Goal: Information Seeking & Learning: Learn about a topic

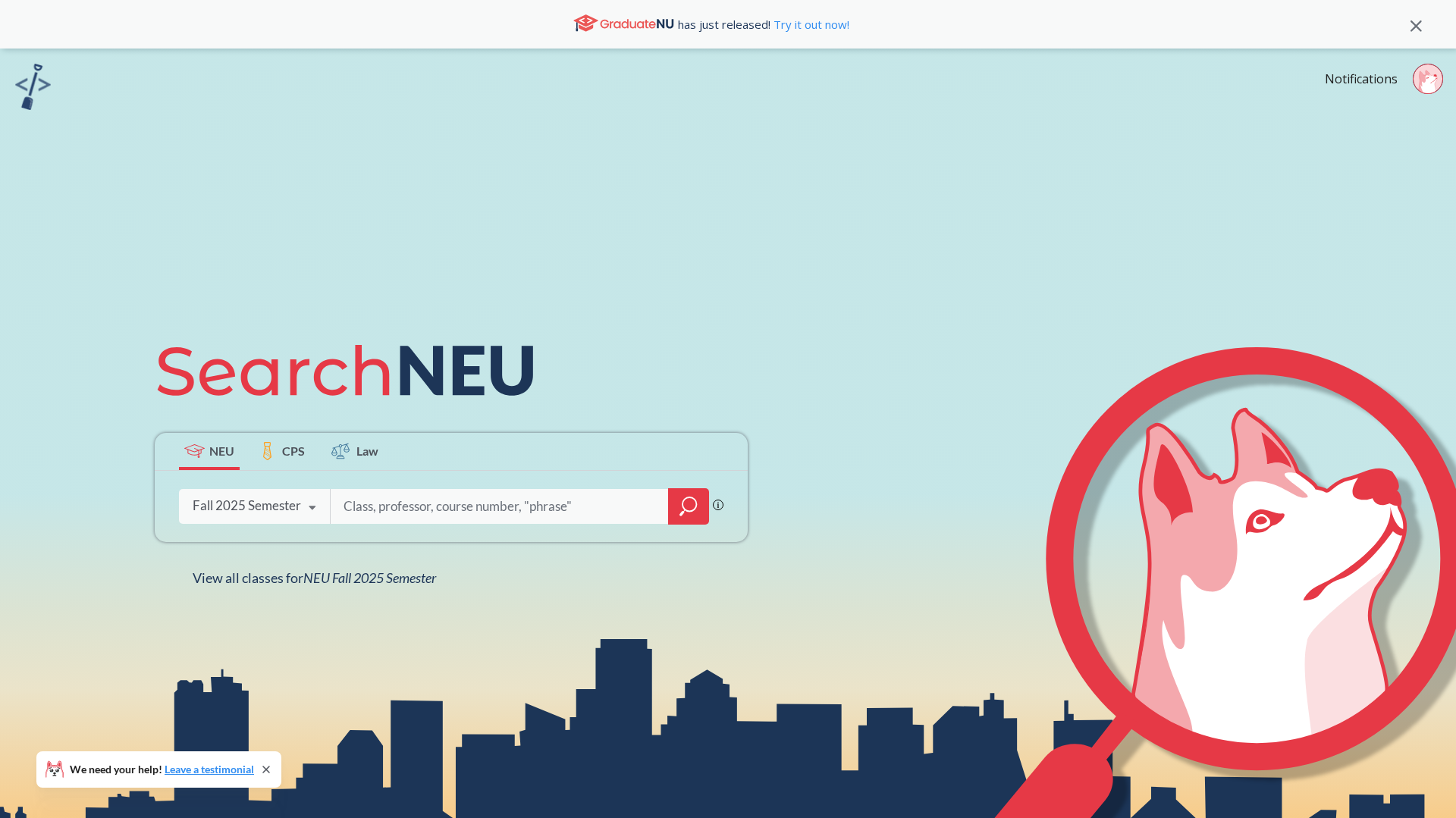
type input "13425"
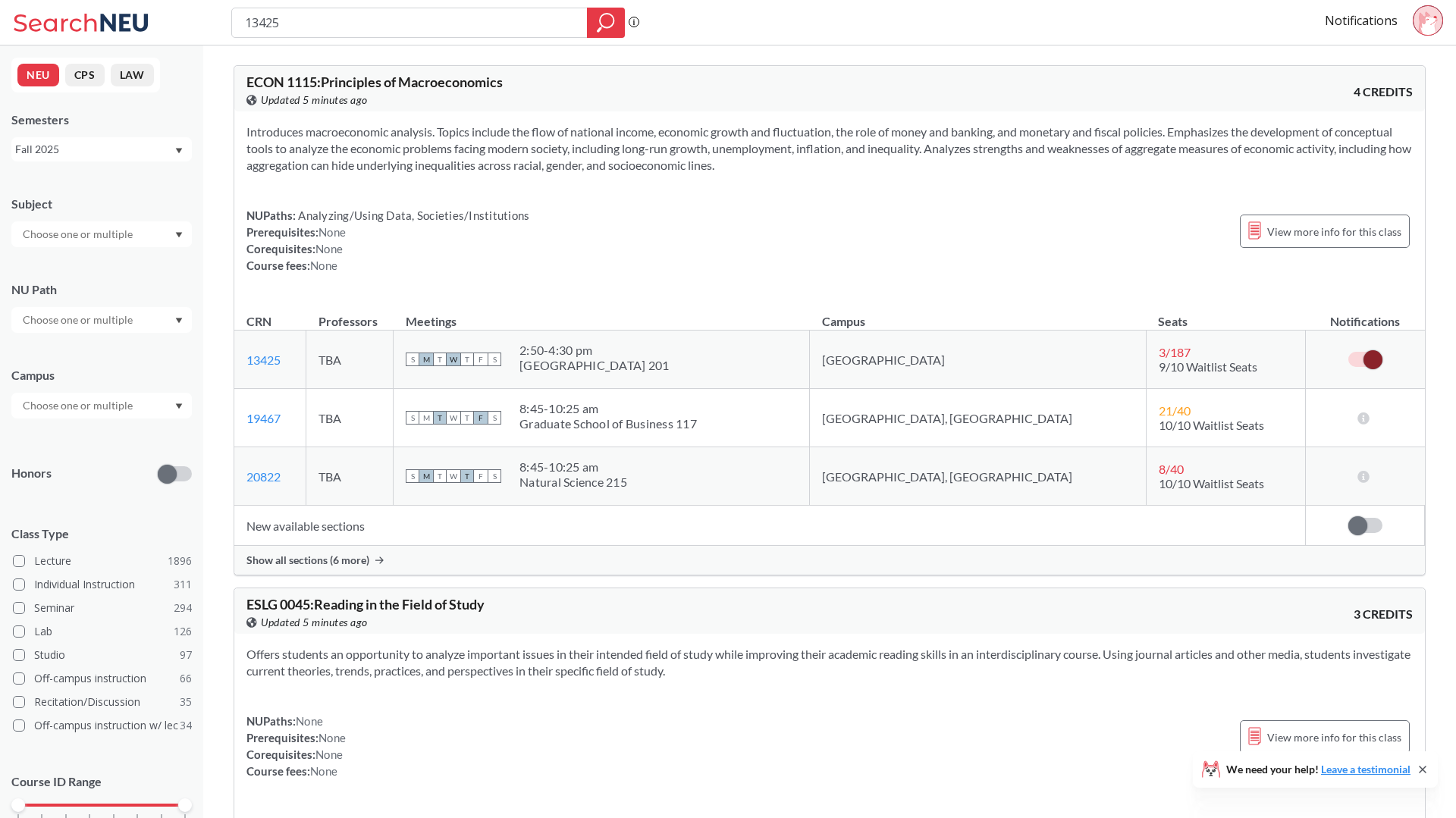
click at [331, 542] on td "New available sections" at bounding box center [769, 526] width 1072 height 40
click at [330, 559] on span "Show all sections (6 more)" at bounding box center [307, 560] width 123 height 14
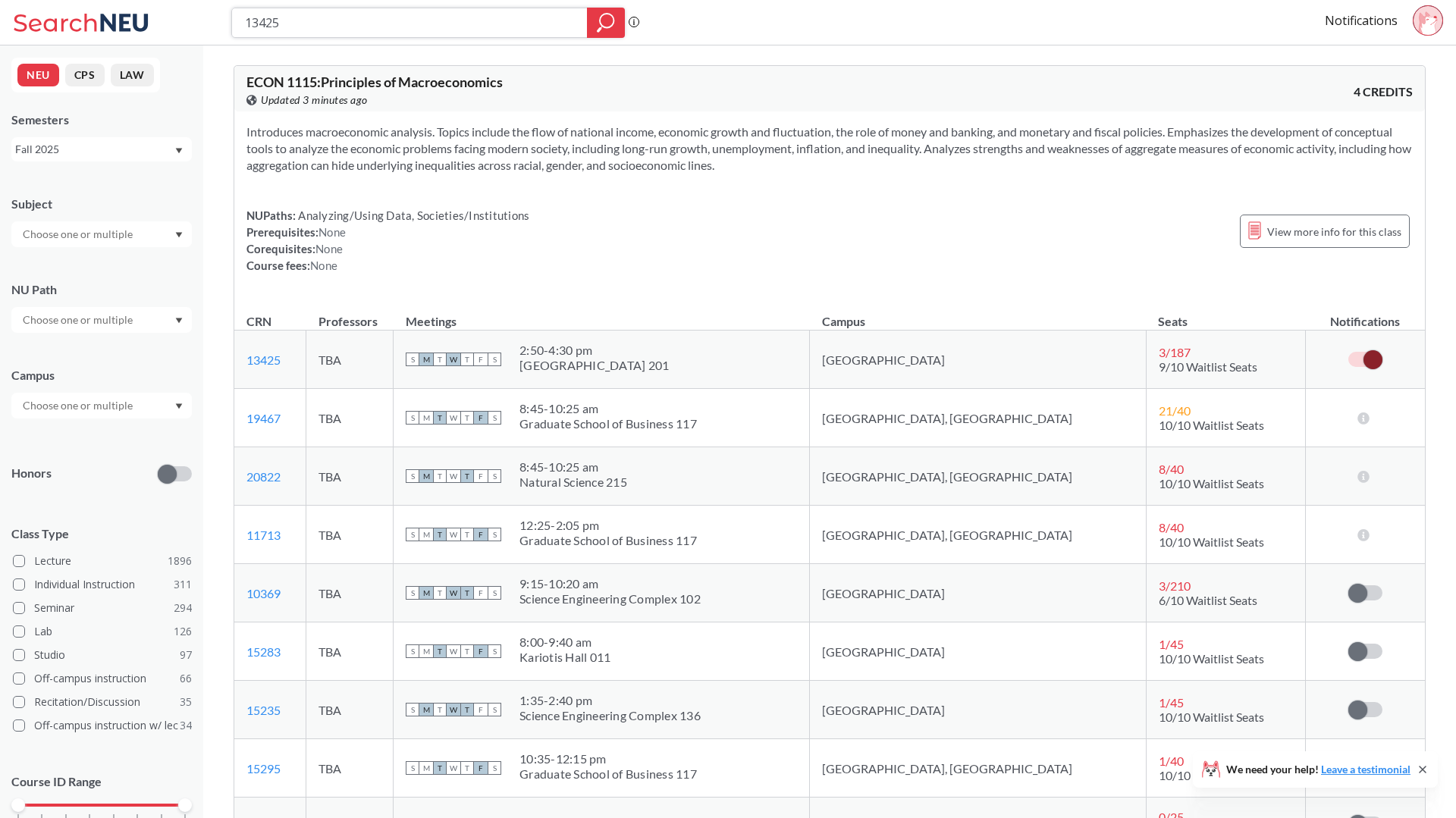
click at [450, 32] on input "13425" at bounding box center [410, 23] width 333 height 26
paste input "MISM 2301"
type input "MISM 2301"
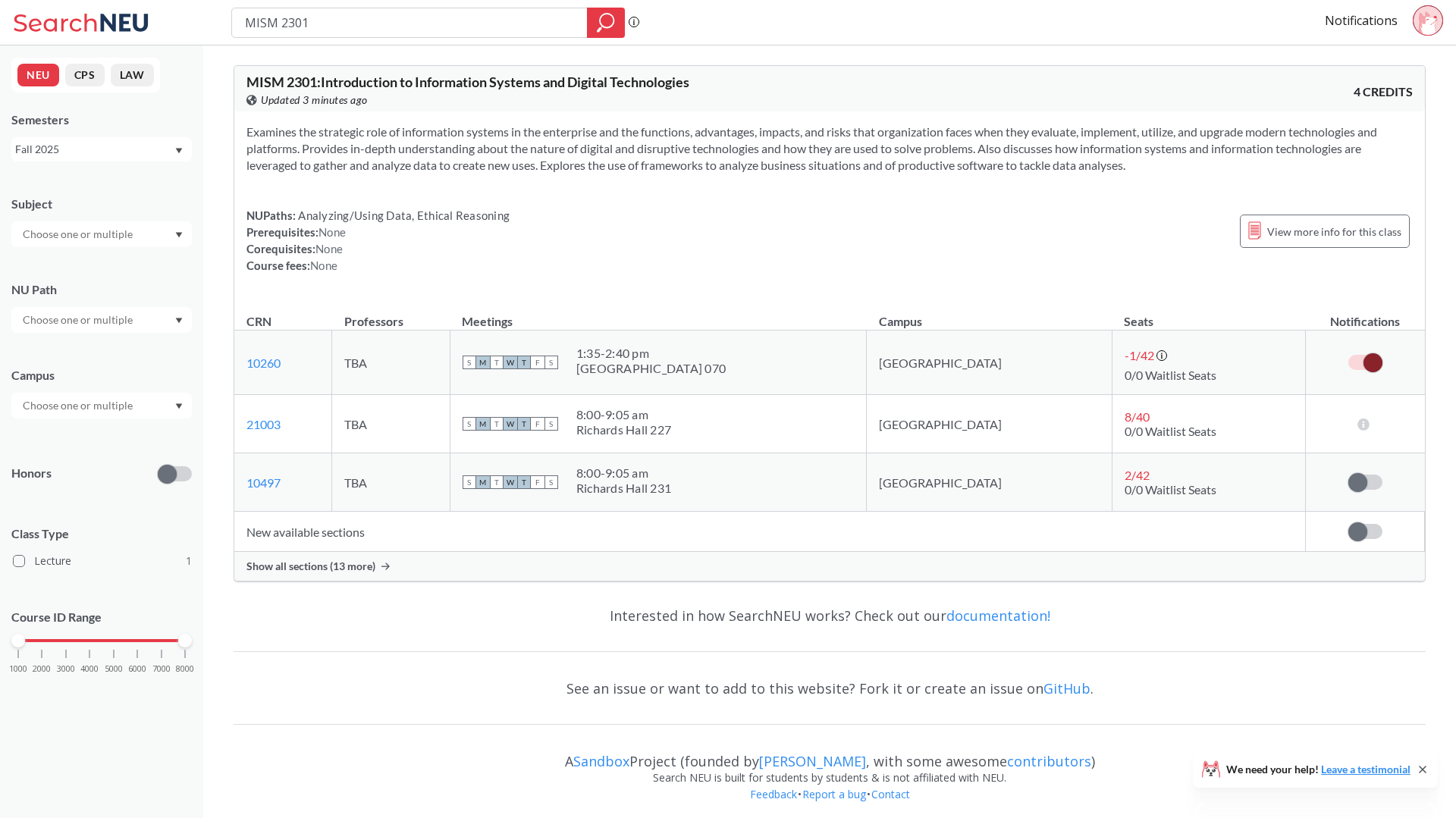
click at [316, 588] on div "MISM 2301 : Introduction to Information Systems and Digital Technologies View t…" at bounding box center [829, 323] width 1192 height 540
click at [316, 572] on span "Show all sections (13 more)" at bounding box center [311, 567] width 129 height 14
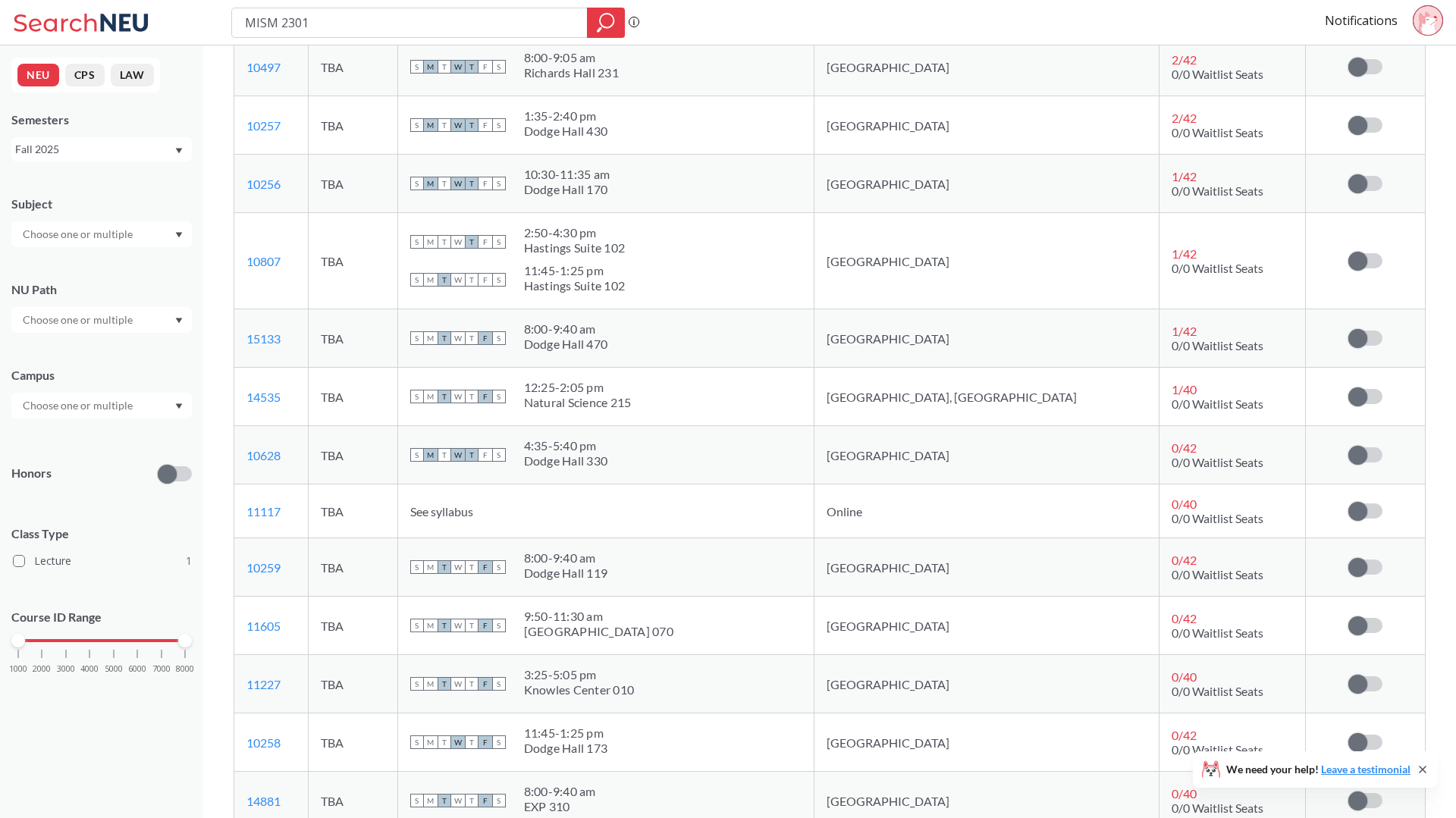
scroll to position [448, 0]
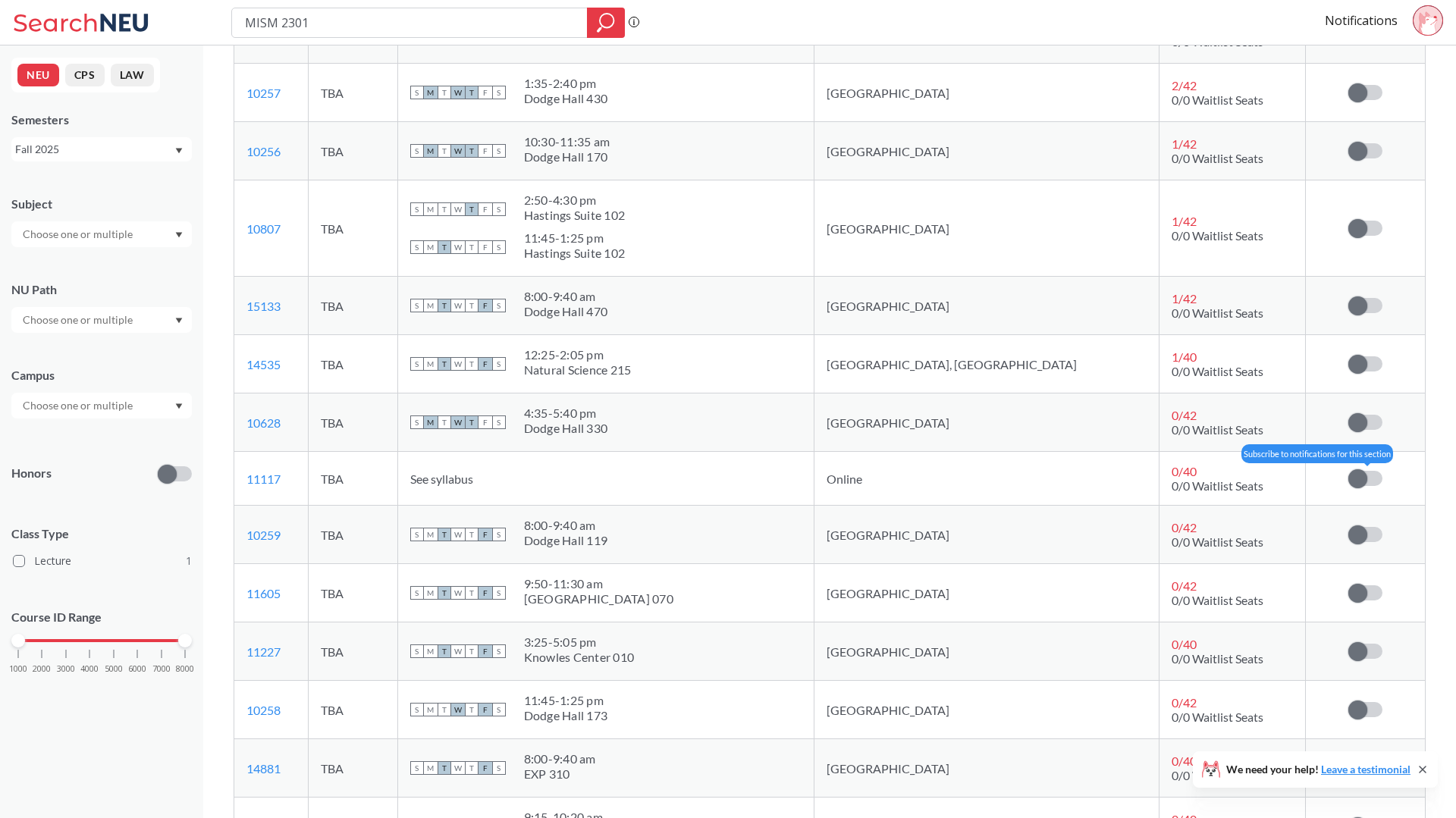
click at [1349, 479] on span at bounding box center [1358, 479] width 19 height 19
click at [1349, 471] on input "checkbox" at bounding box center [1349, 471] width 0 height 0
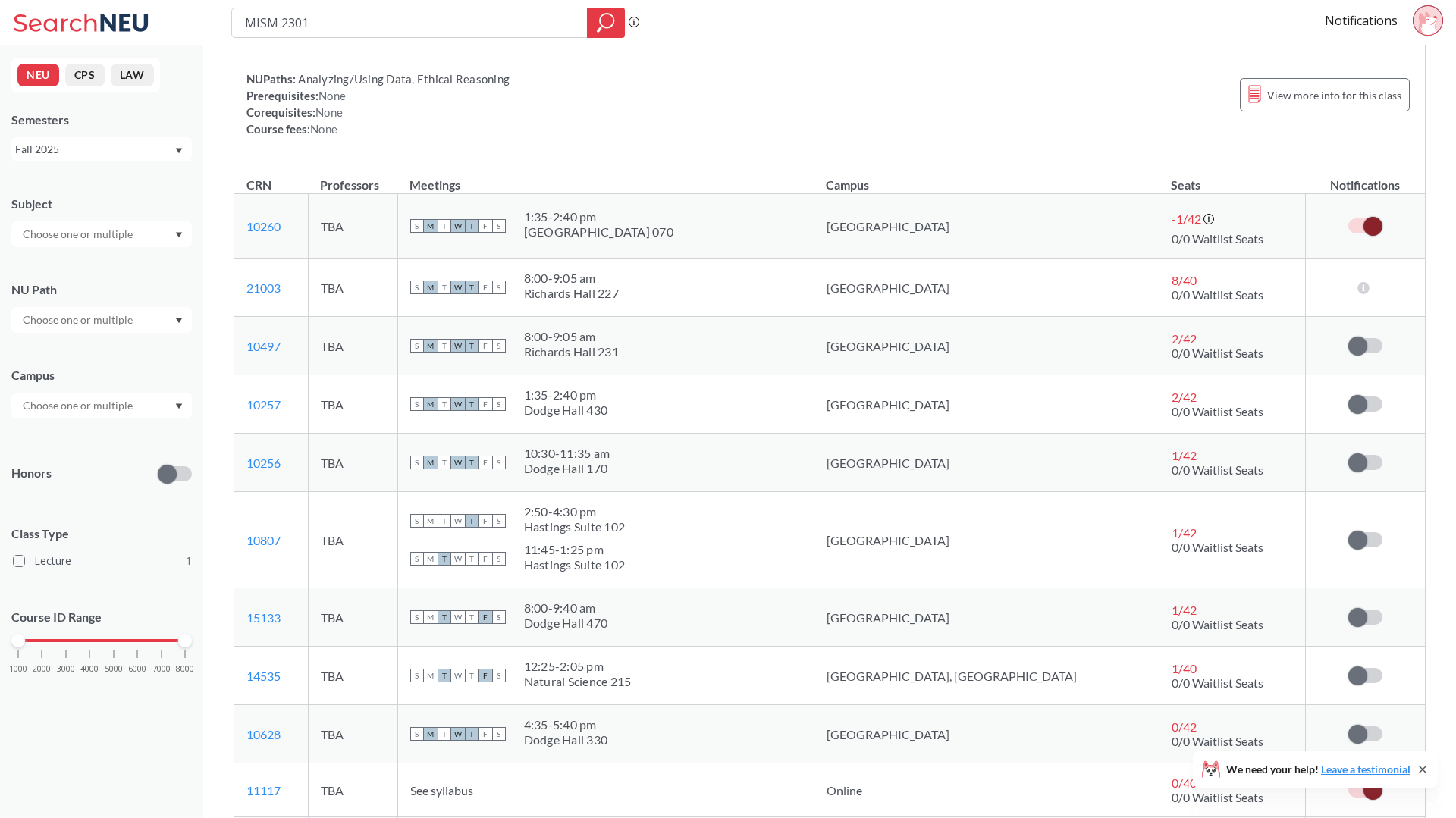
scroll to position [135, 0]
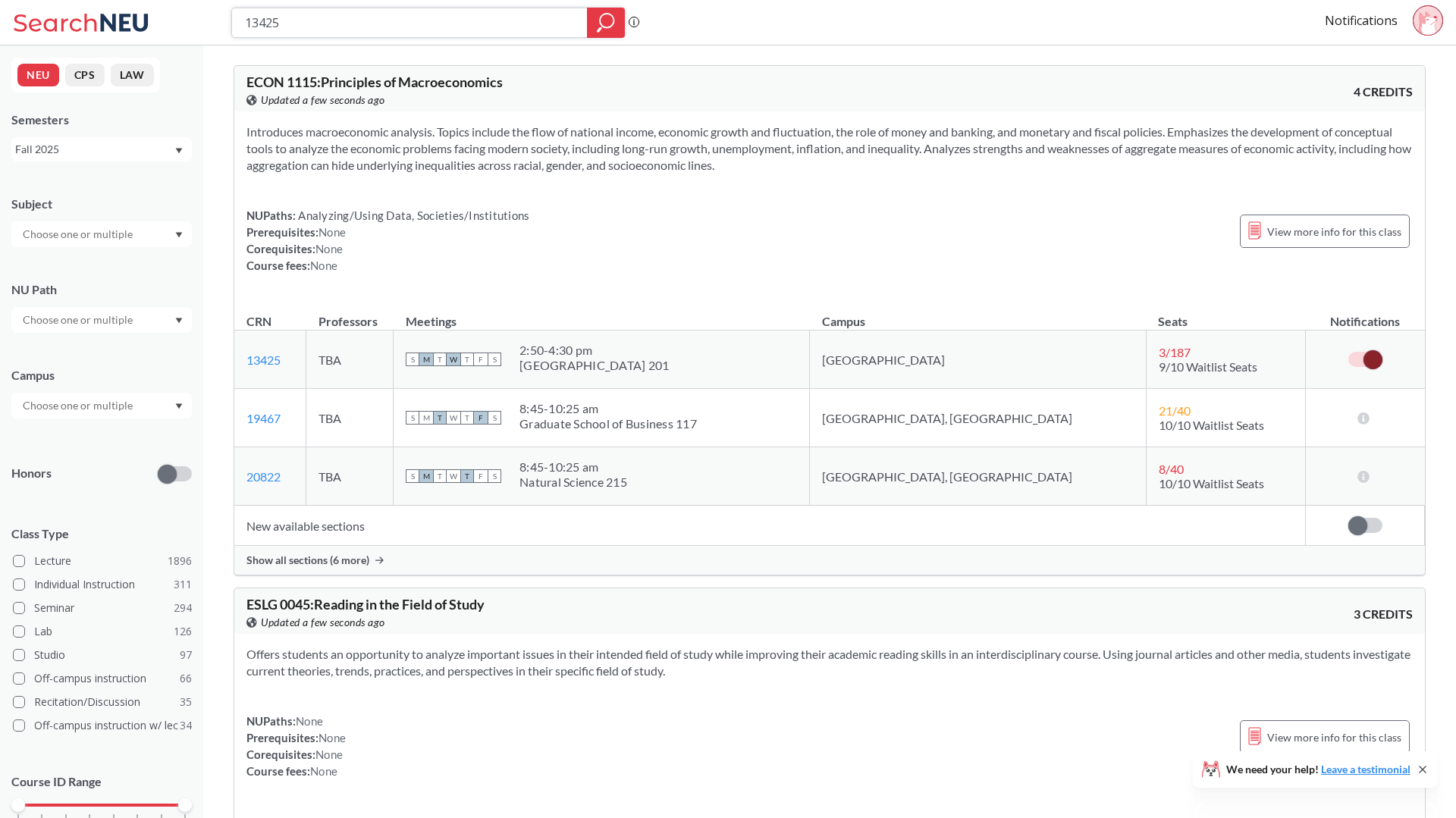
click at [365, 25] on input "13425" at bounding box center [410, 23] width 333 height 26
paste input "FINA 3301"
type input "FINA 3301"
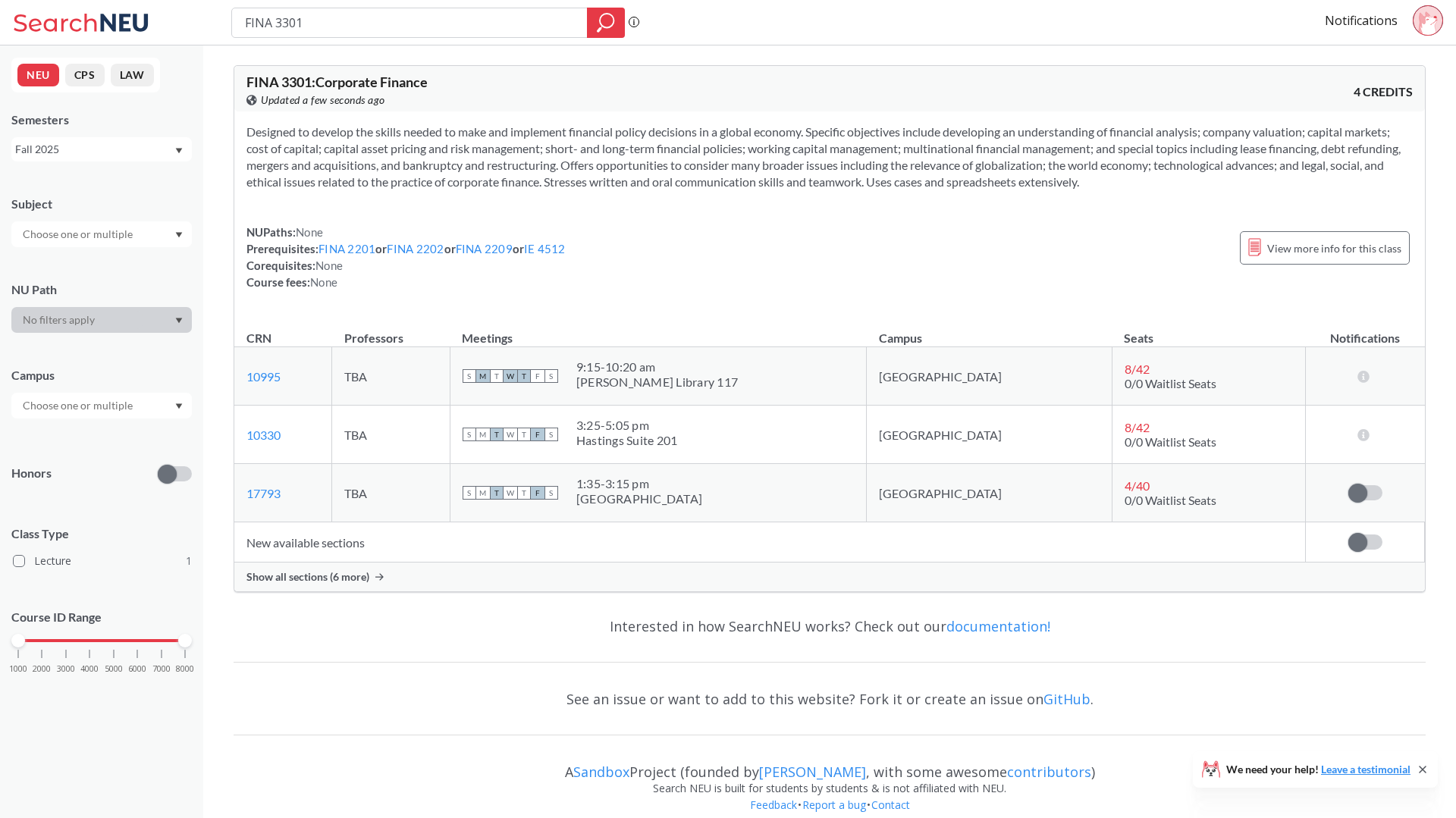
click at [321, 548] on td "New available sections" at bounding box center [769, 542] width 1072 height 40
click at [321, 570] on span "Show all sections (6 more)" at bounding box center [307, 577] width 123 height 14
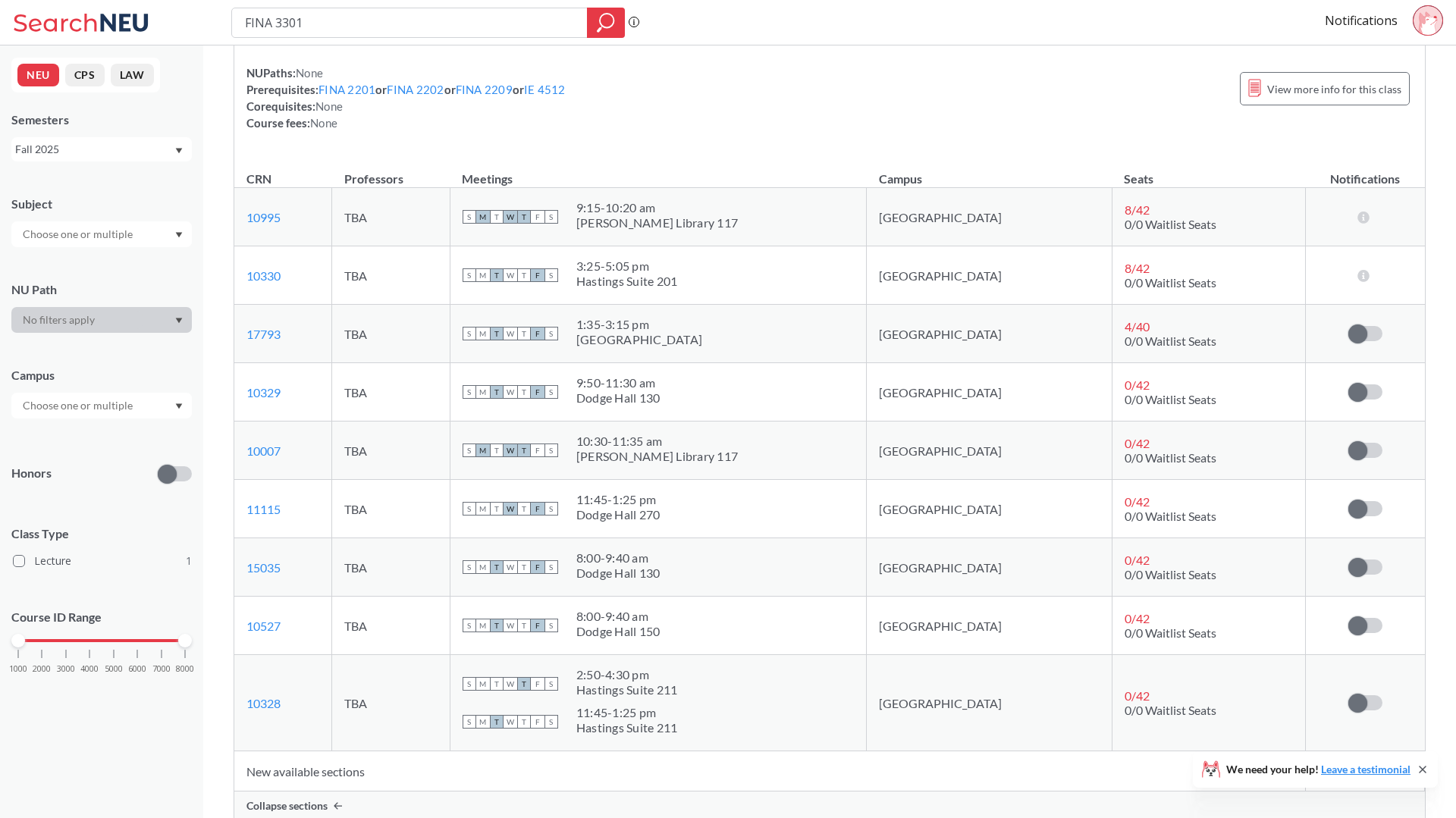
scroll to position [8, 0]
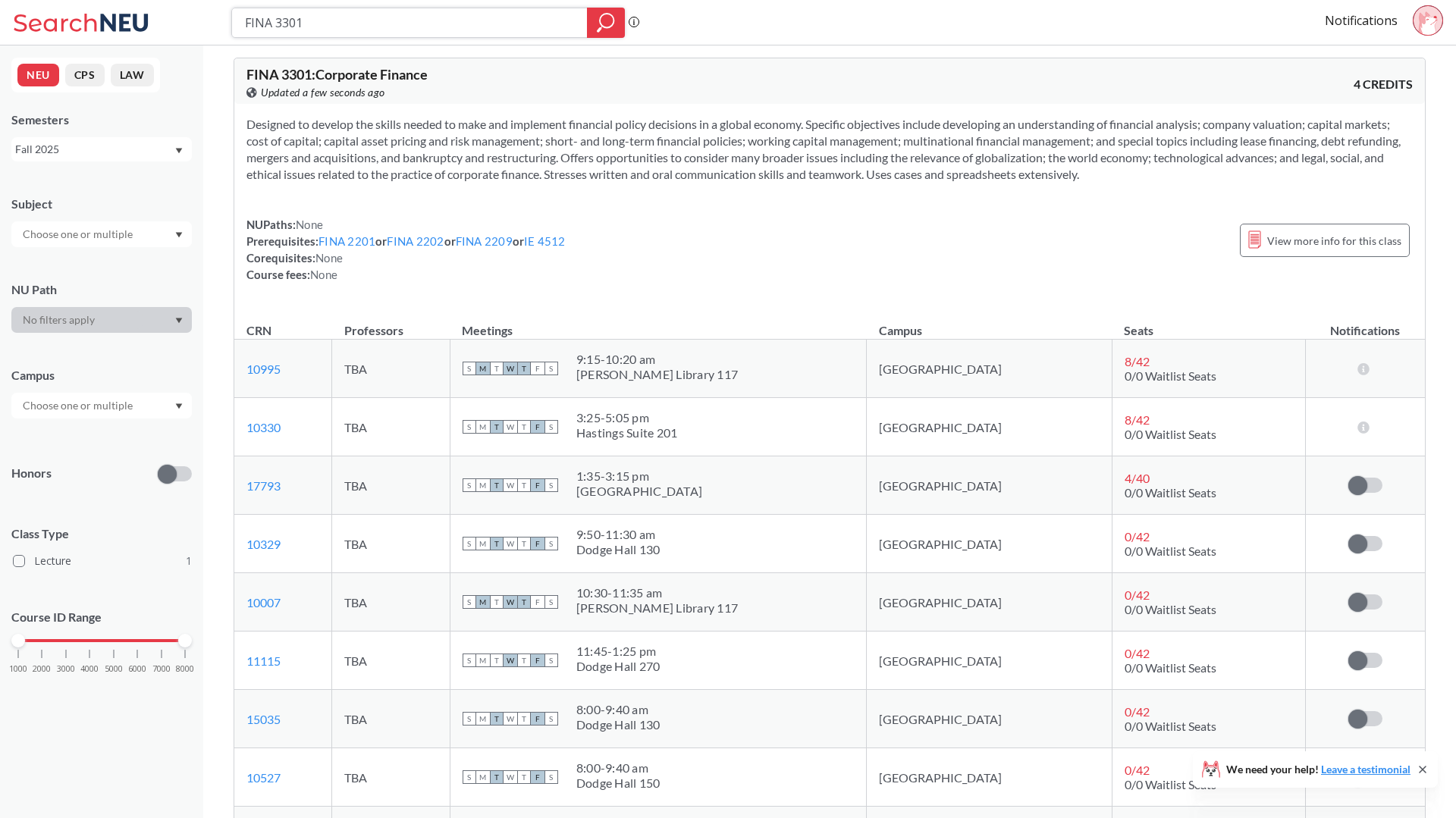
click at [312, 17] on input "FINA 3301" at bounding box center [410, 23] width 333 height 26
type input "FINA 3303"
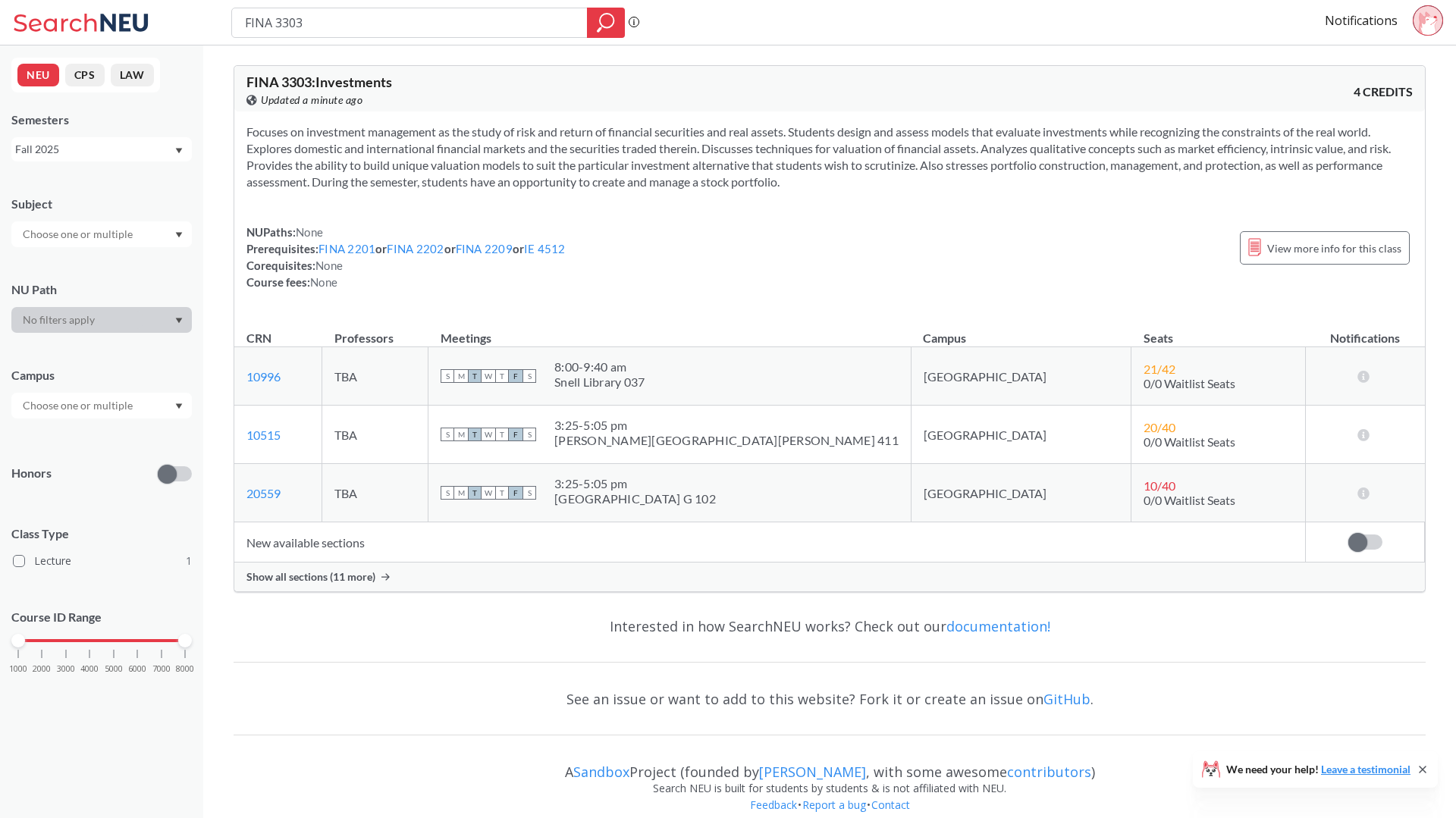
click at [269, 579] on span "Show all sections (11 more)" at bounding box center [311, 577] width 129 height 14
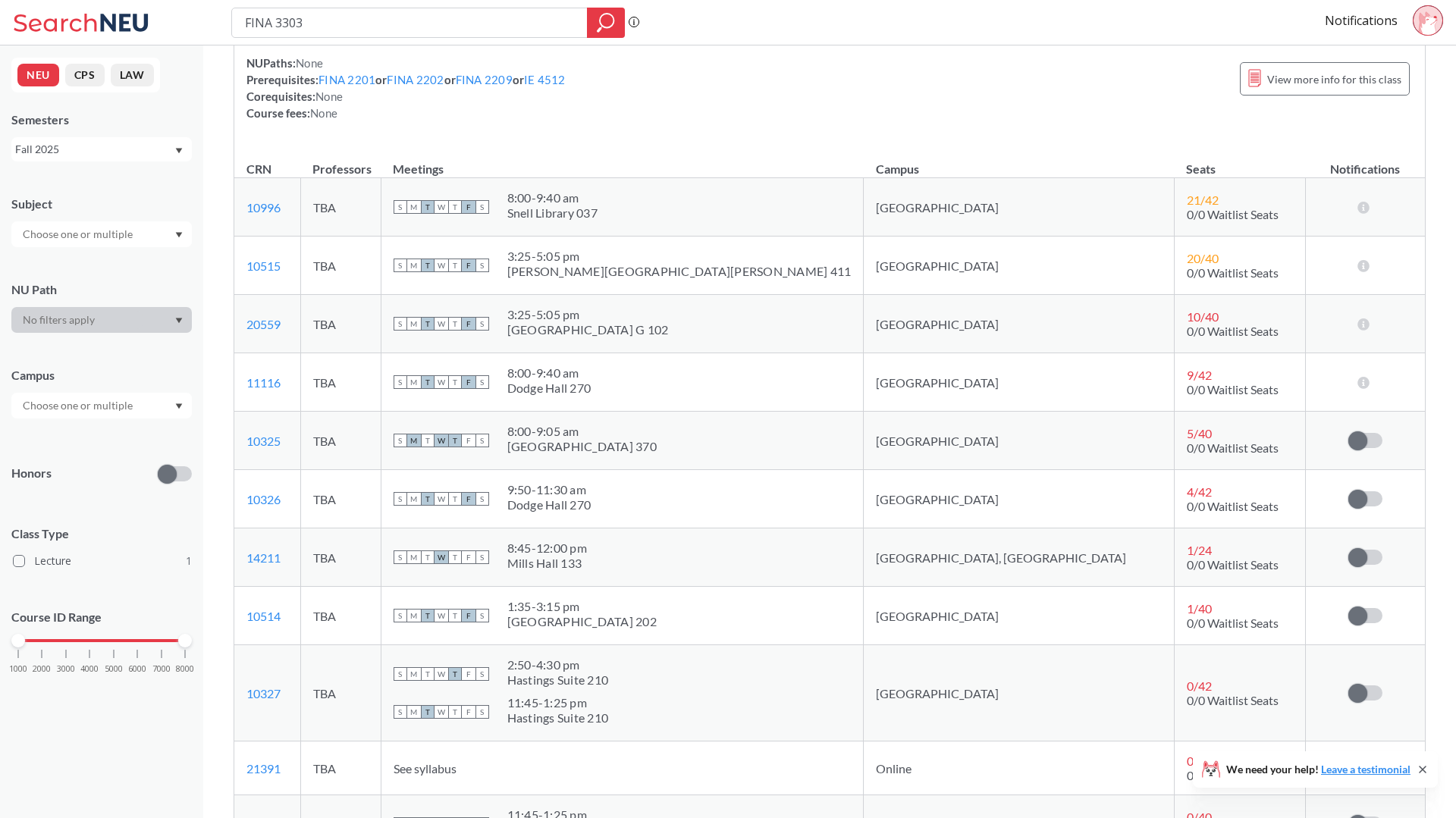
scroll to position [402, 0]
